Goal: Task Accomplishment & Management: Manage account settings

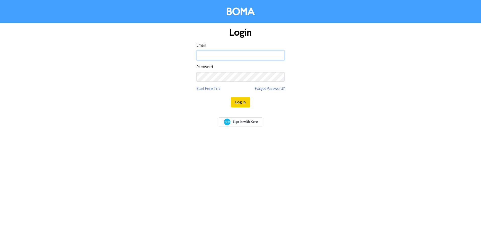
type input "[PERSON_NAME][EMAIL_ADDRESS][PERSON_NAME][DOMAIN_NAME]"
click at [238, 103] on button "Log In" at bounding box center [240, 102] width 19 height 11
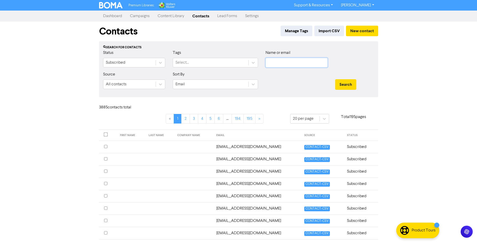
click at [288, 62] on input "text" at bounding box center [297, 63] width 62 height 10
paste input "[PERSON_NAME][EMAIL_ADDRESS][DOMAIN_NAME]"
type input "[PERSON_NAME][EMAIL_ADDRESS][DOMAIN_NAME]"
click at [343, 83] on button "Search" at bounding box center [345, 84] width 21 height 11
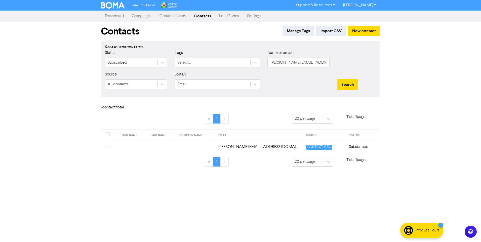
click at [256, 150] on td "[PERSON_NAME][EMAIL_ADDRESS][DOMAIN_NAME]" at bounding box center [259, 147] width 88 height 12
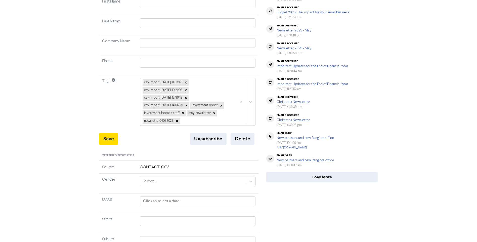
scroll to position [101, 0]
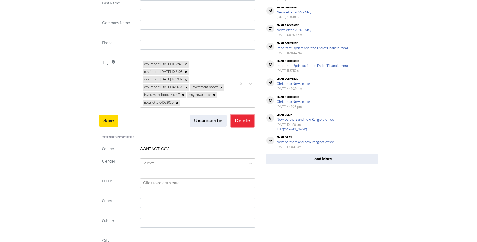
click at [250, 119] on button "Delete" at bounding box center [243, 121] width 24 height 12
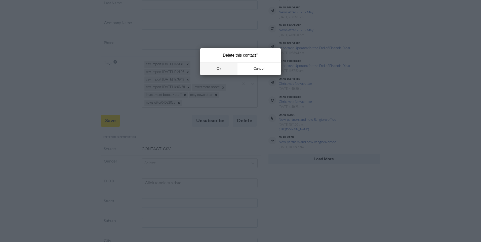
click at [230, 68] on button "ok" at bounding box center [218, 68] width 37 height 13
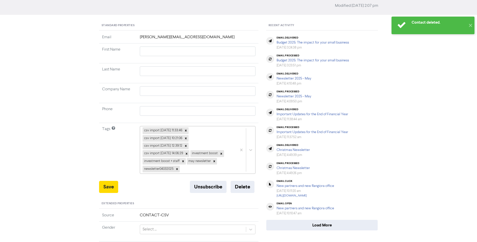
scroll to position [0, 0]
